Goal: Task Accomplishment & Management: Manage account settings

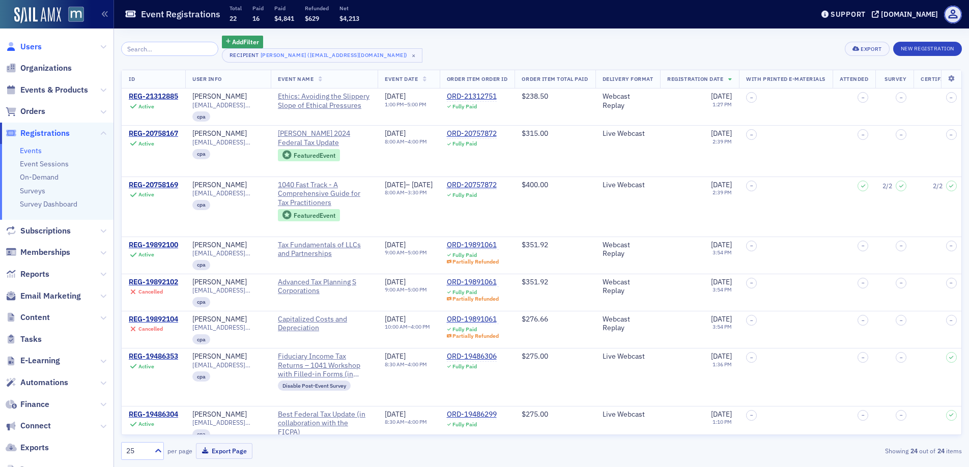
click at [26, 46] on span "Users" at bounding box center [30, 46] width 21 height 11
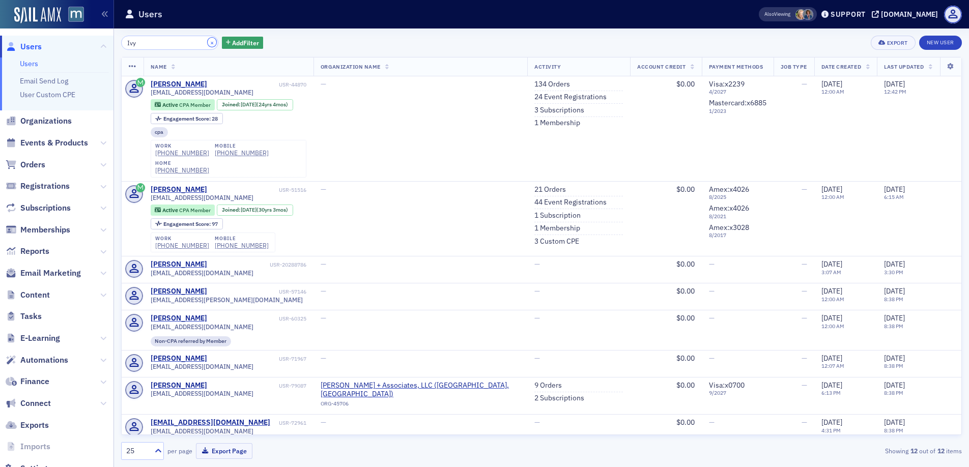
click at [208, 43] on button "×" at bounding box center [212, 42] width 9 height 9
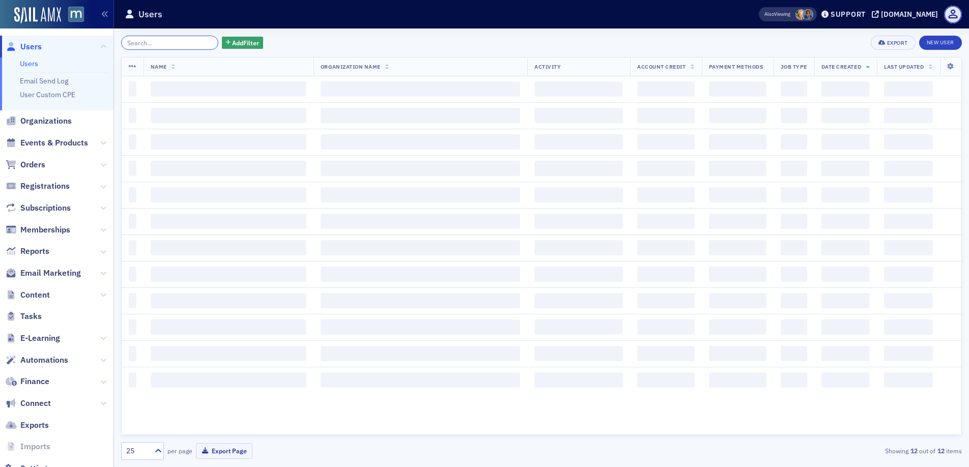
click at [158, 45] on input "search" at bounding box center [169, 43] width 97 height 14
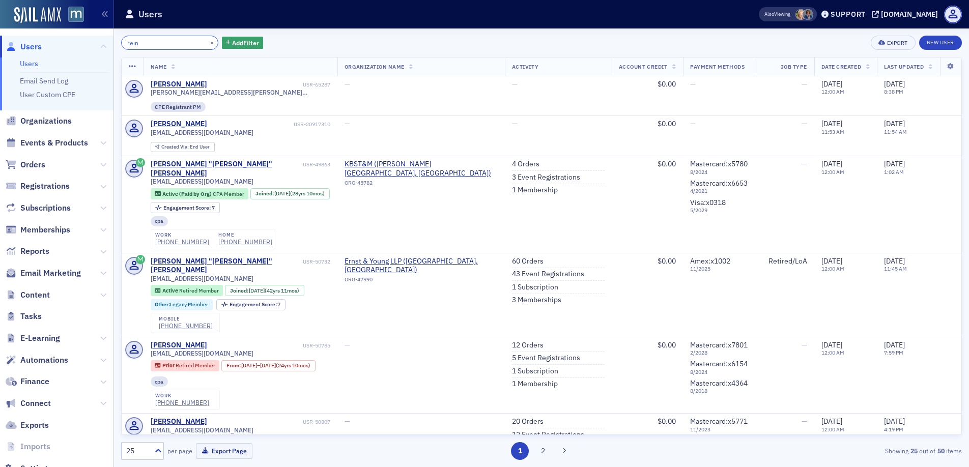
drag, startPoint x: 149, startPoint y: 40, endPoint x: 120, endPoint y: 37, distance: 29.2
click at [120, 37] on div "rein × Add Filter Export New User Name Organization Name Activity Account Credi…" at bounding box center [541, 248] width 855 height 439
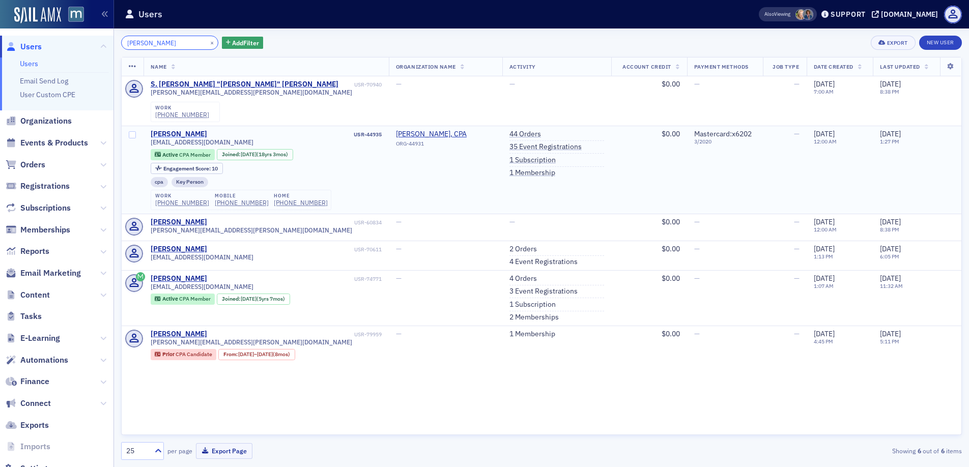
type input "[PERSON_NAME]"
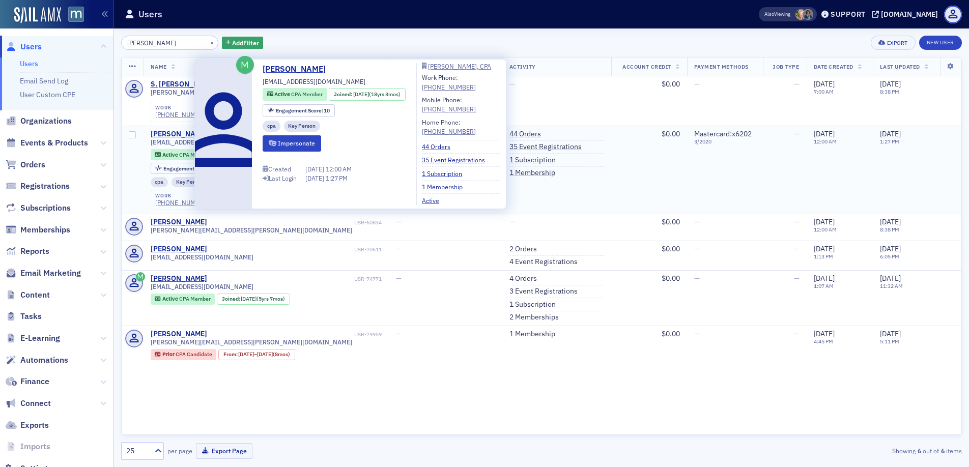
click at [163, 132] on div "[PERSON_NAME]" at bounding box center [179, 134] width 57 height 9
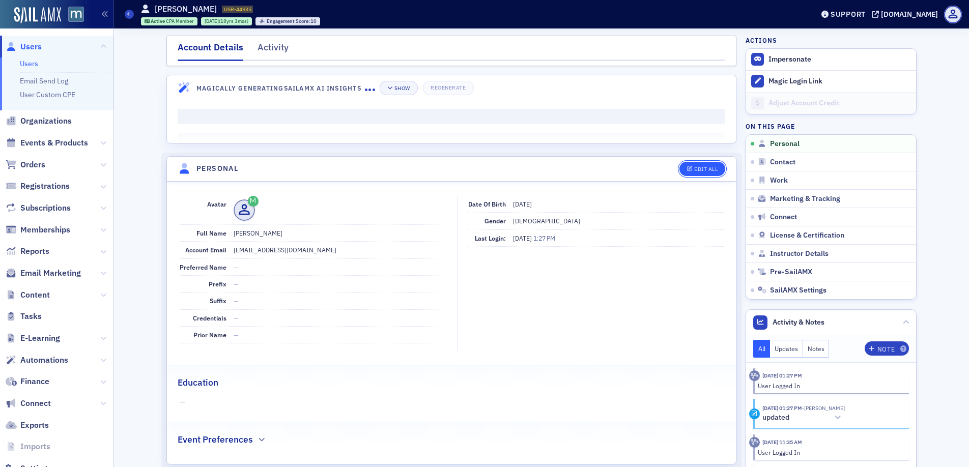
click at [694, 169] on div "Edit All" at bounding box center [705, 169] width 23 height 6
select select "US"
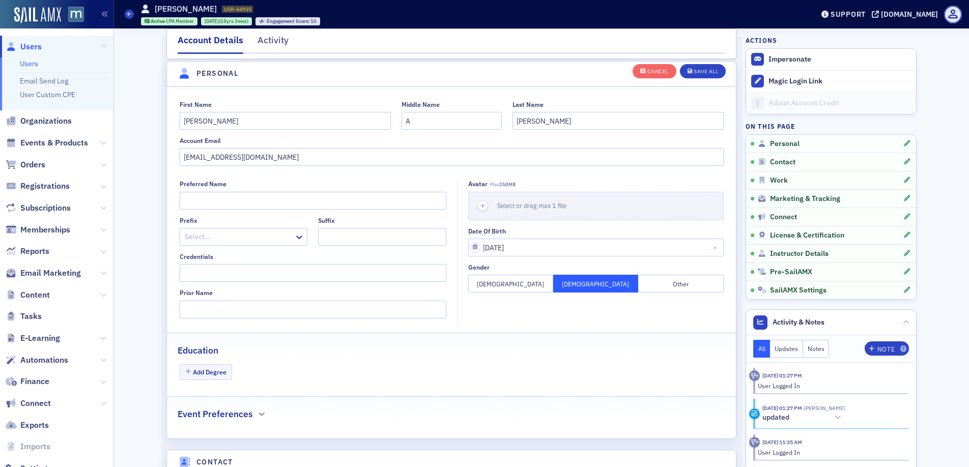
scroll to position [119, 0]
click at [285, 151] on input "[EMAIL_ADDRESS][DOMAIN_NAME]" at bounding box center [452, 155] width 544 height 18
type input "[EMAIL_ADDRESS][DOMAIN_NAME]"
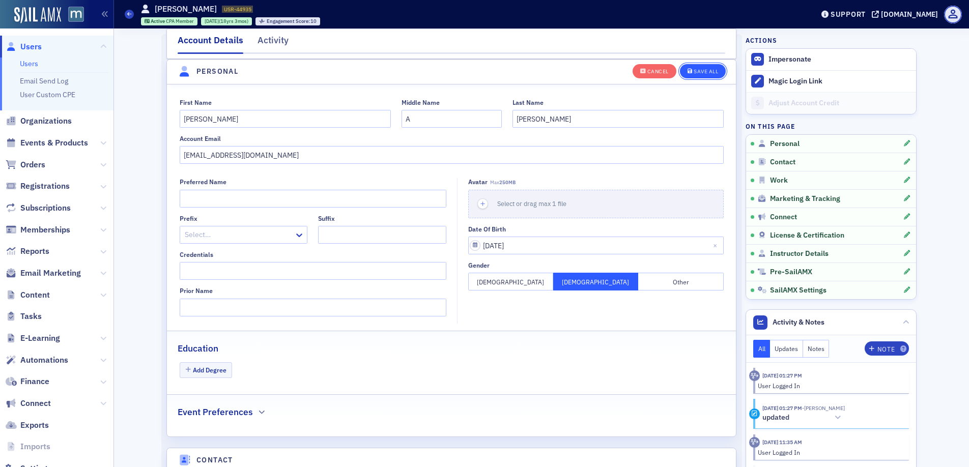
click at [704, 74] on button "Save All" at bounding box center [703, 71] width 46 height 14
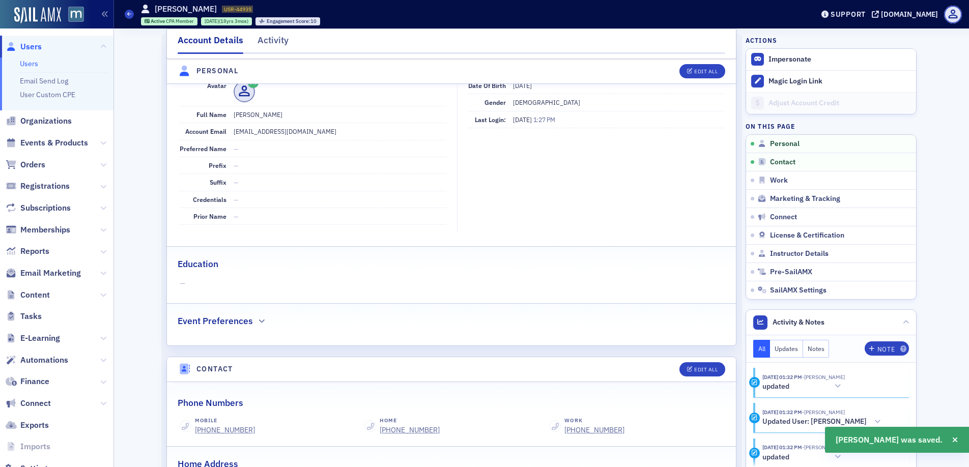
click at [36, 50] on span "Users" at bounding box center [30, 46] width 21 height 11
